Goal: Navigation & Orientation: Find specific page/section

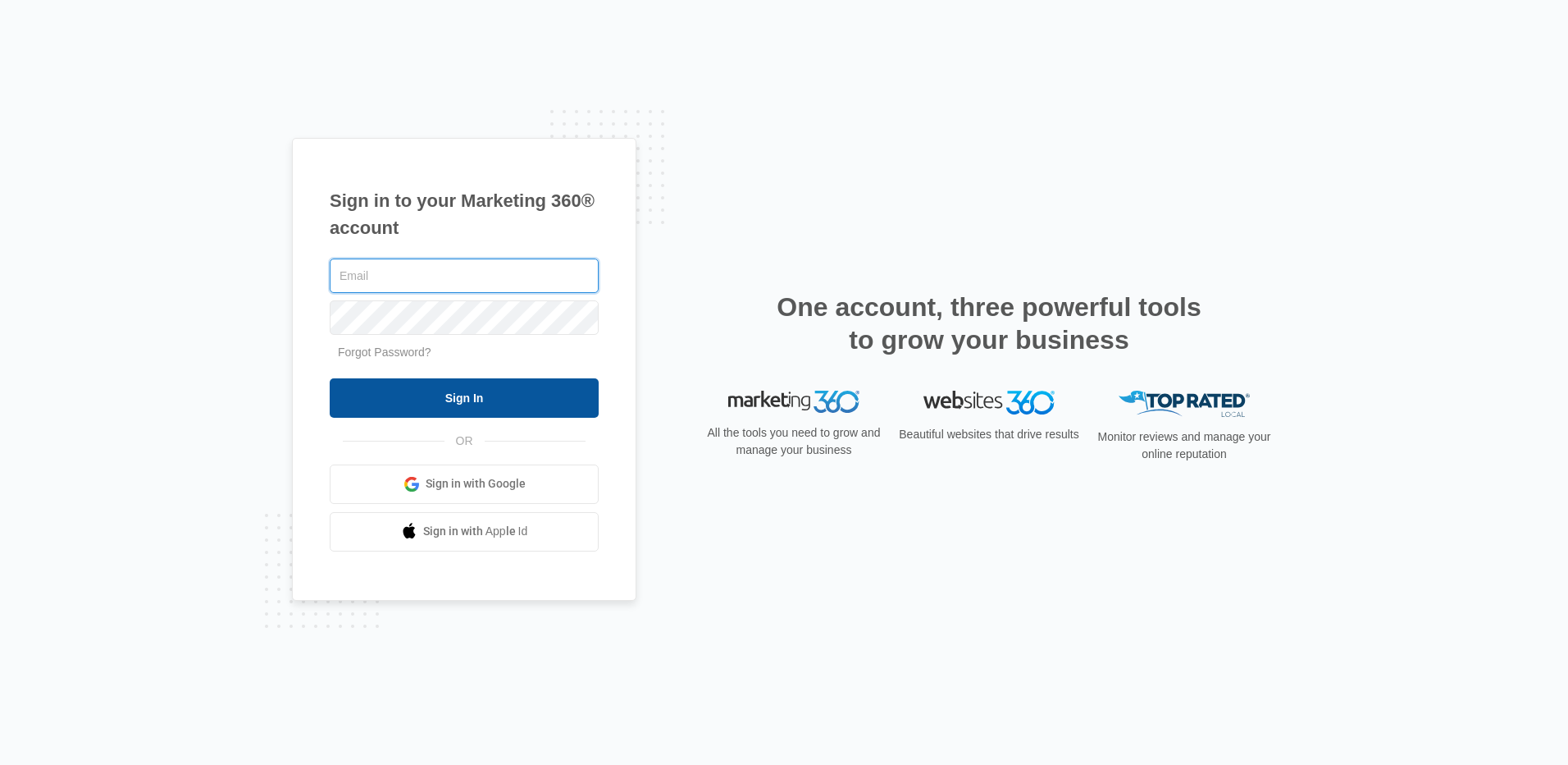
type input "[EMAIL_ADDRESS][DOMAIN_NAME]"
click at [487, 391] on input "Sign In" at bounding box center [464, 398] width 269 height 40
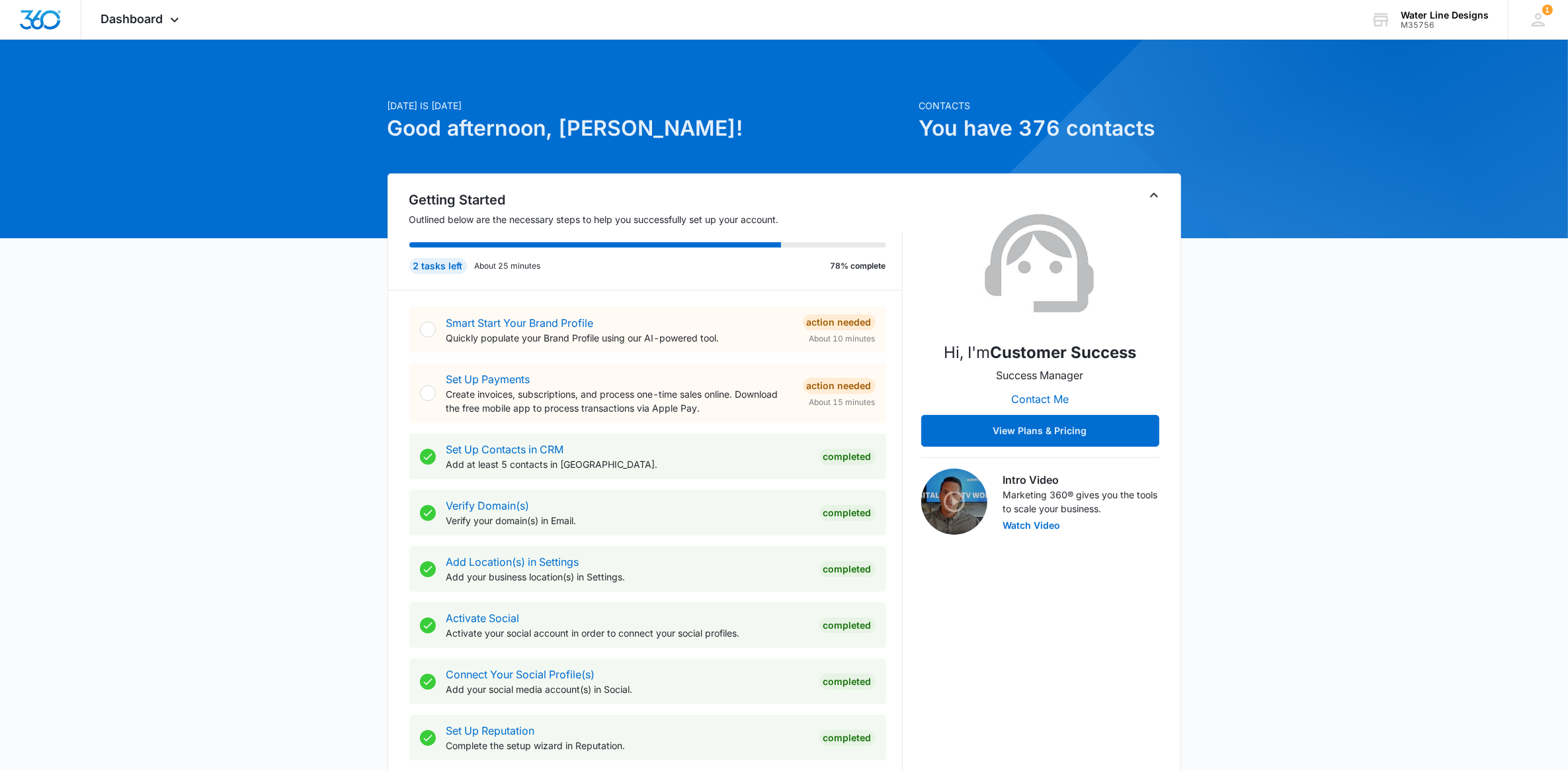
click at [137, 343] on div "[DATE] is [DATE] Good afternoon, [PERSON_NAME]! Contacts You have 376 contacts …" at bounding box center [784, 770] width 1568 height 1429
click at [116, 15] on span "Dashboard" at bounding box center [132, 18] width 62 height 14
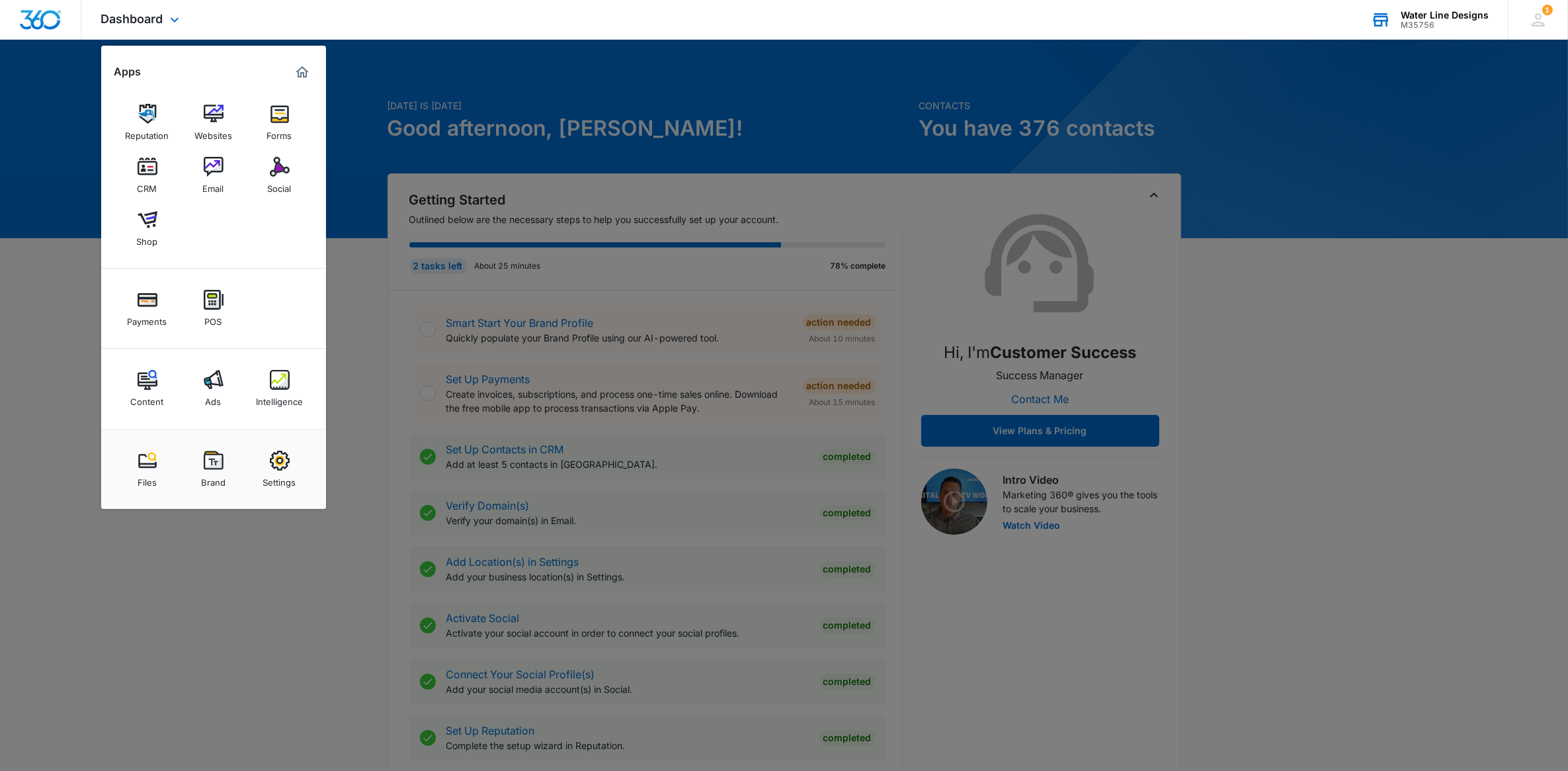
click at [1461, 8] on div "Water Line Designs M35756 Your Accounts View All" at bounding box center [1429, 20] width 157 height 39
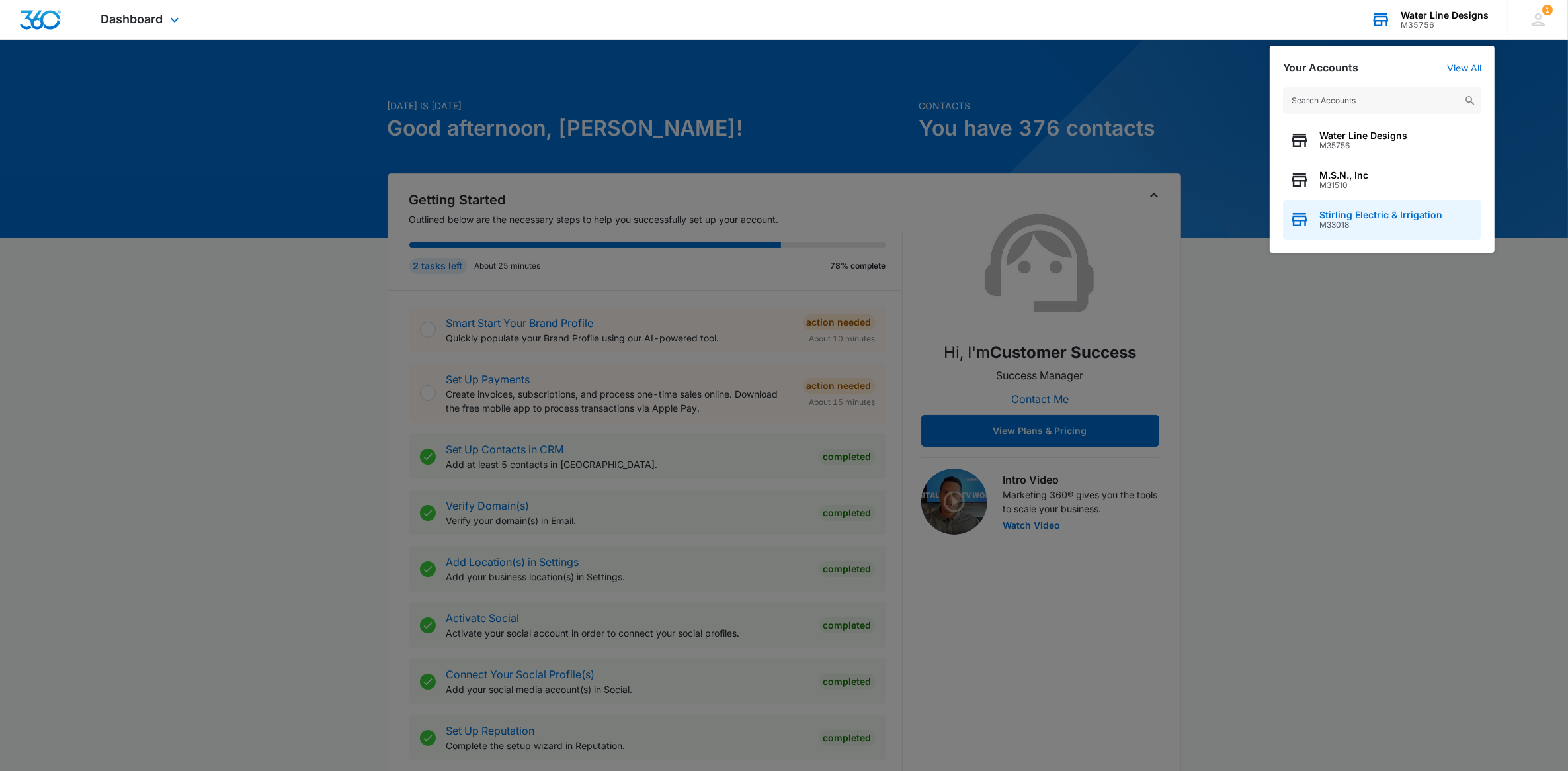
click at [1331, 206] on div "Stirling Electric & Irrigation M33018" at bounding box center [1381, 219] width 198 height 40
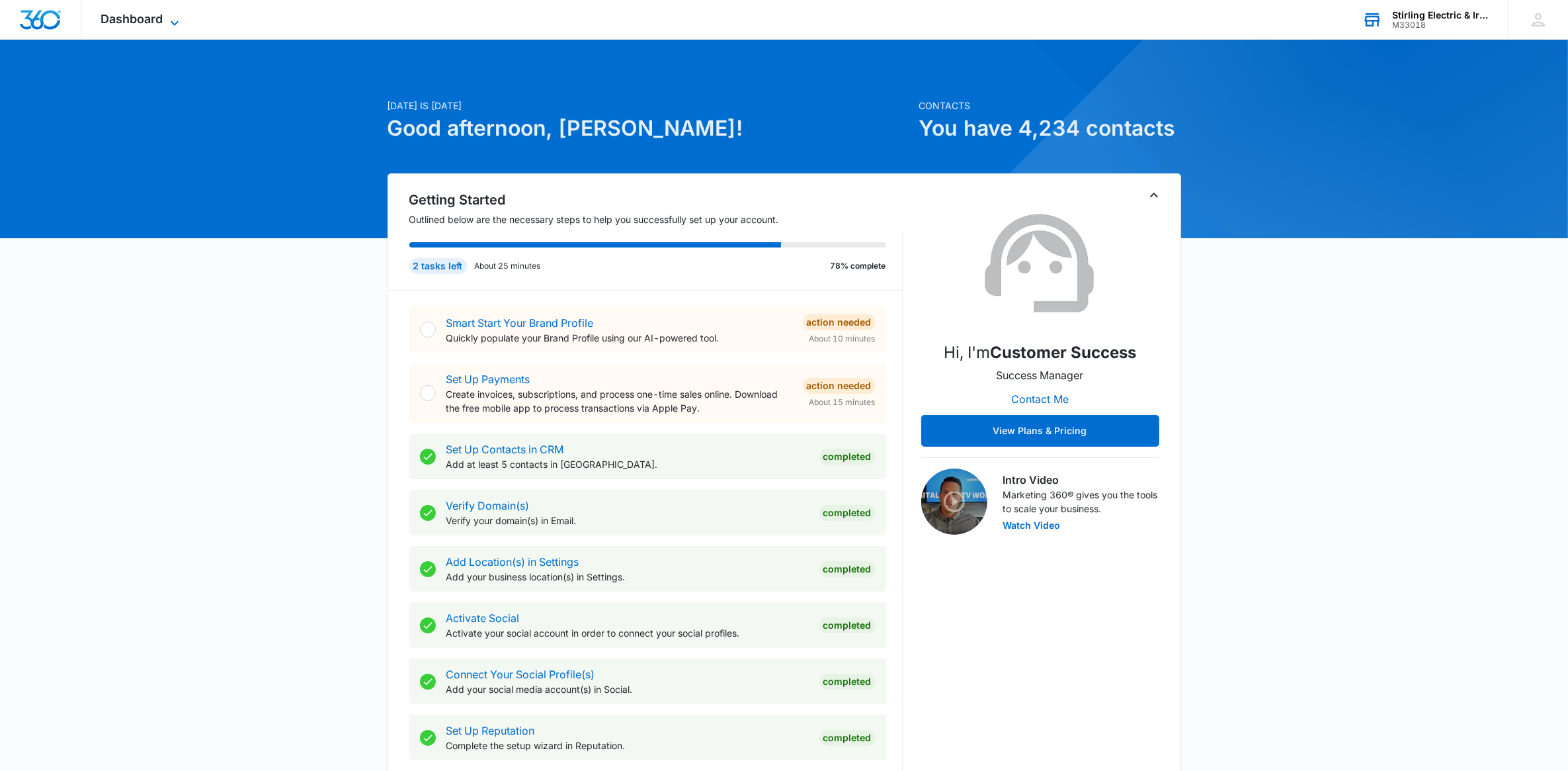
click at [157, 17] on span "Dashboard" at bounding box center [132, 18] width 62 height 14
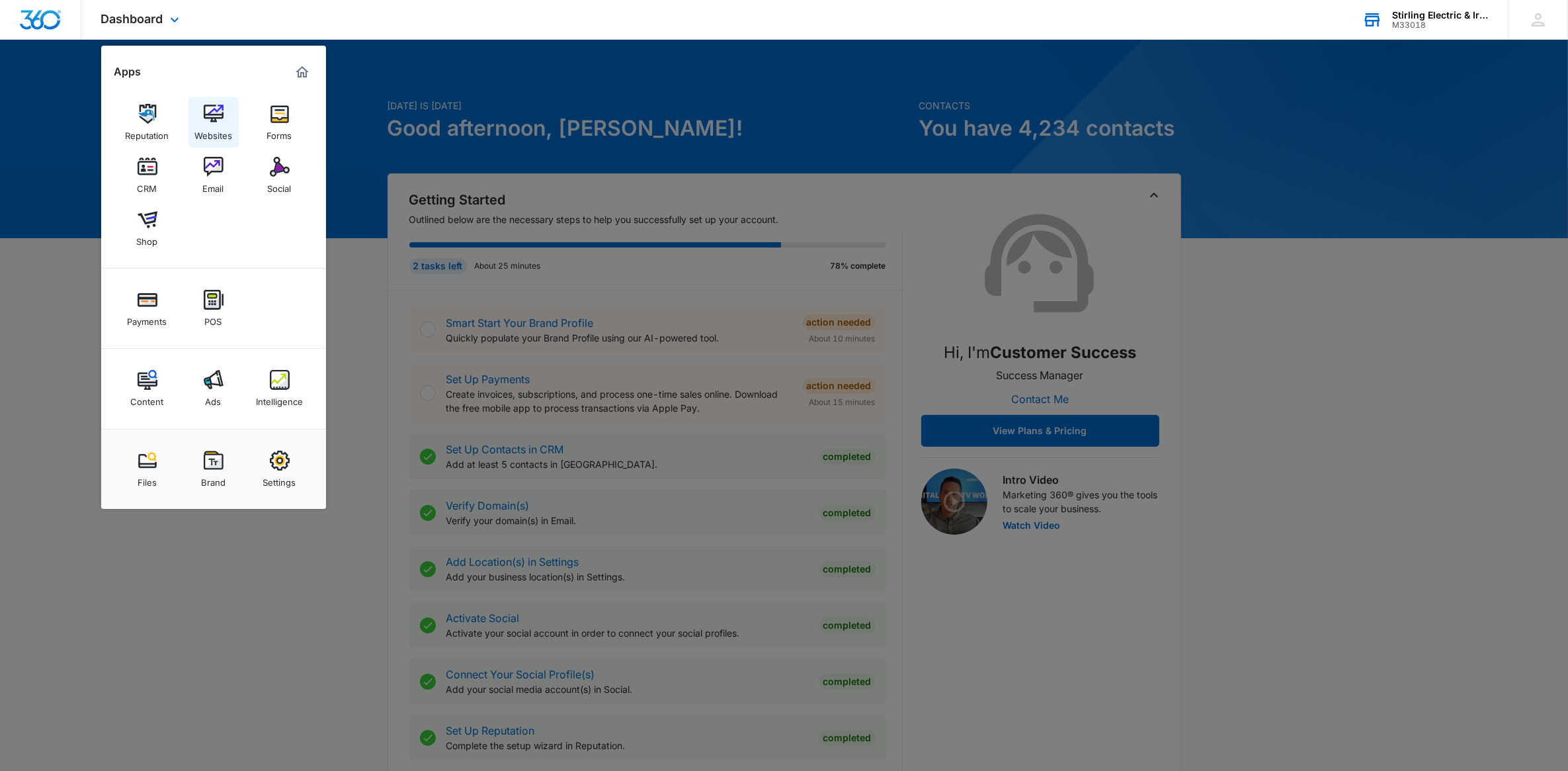
click at [213, 126] on div "Websites" at bounding box center [214, 132] width 38 height 17
